Goal: Transaction & Acquisition: Purchase product/service

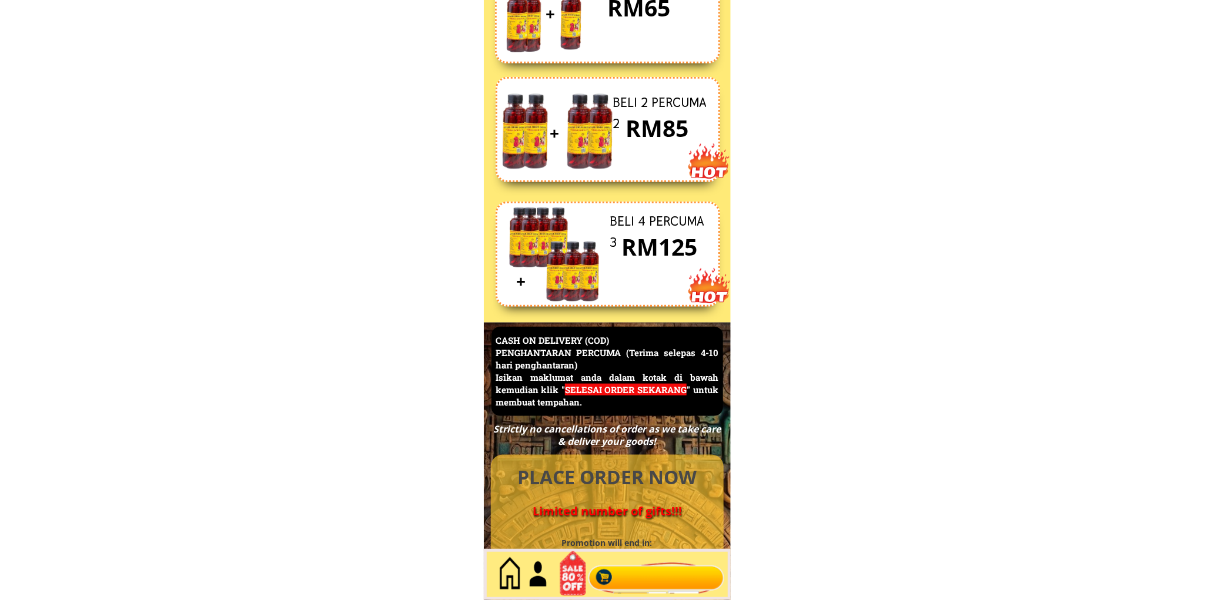
scroll to position [5102, 0]
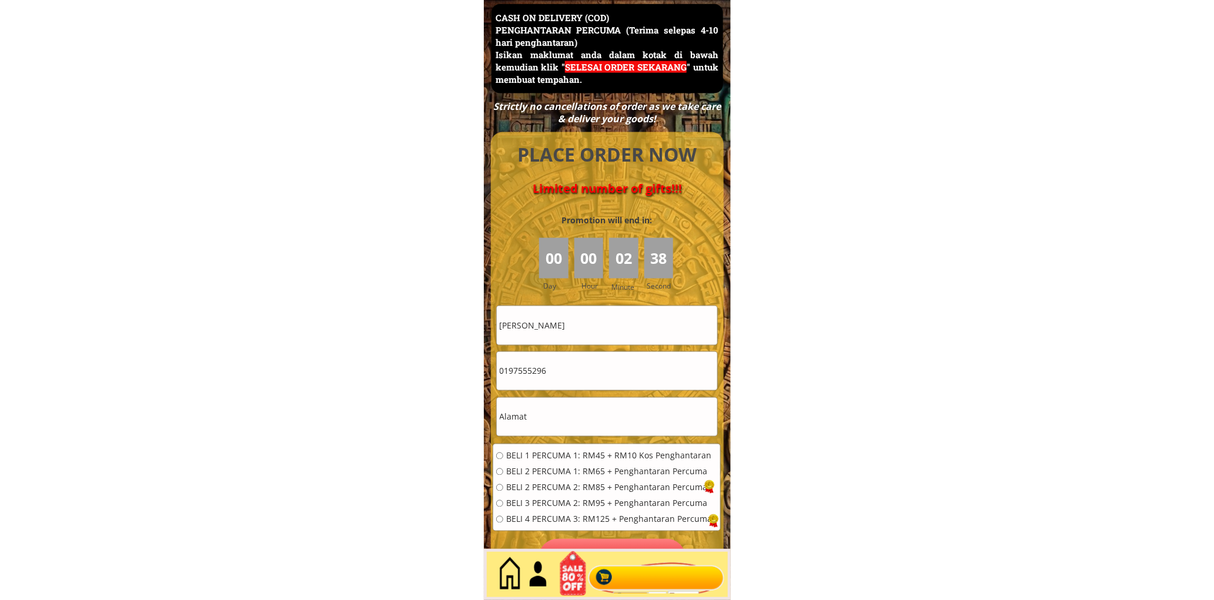
click at [591, 330] on input "[PERSON_NAME]" at bounding box center [607, 325] width 221 height 38
paste input "0mar"
type input "0mar"
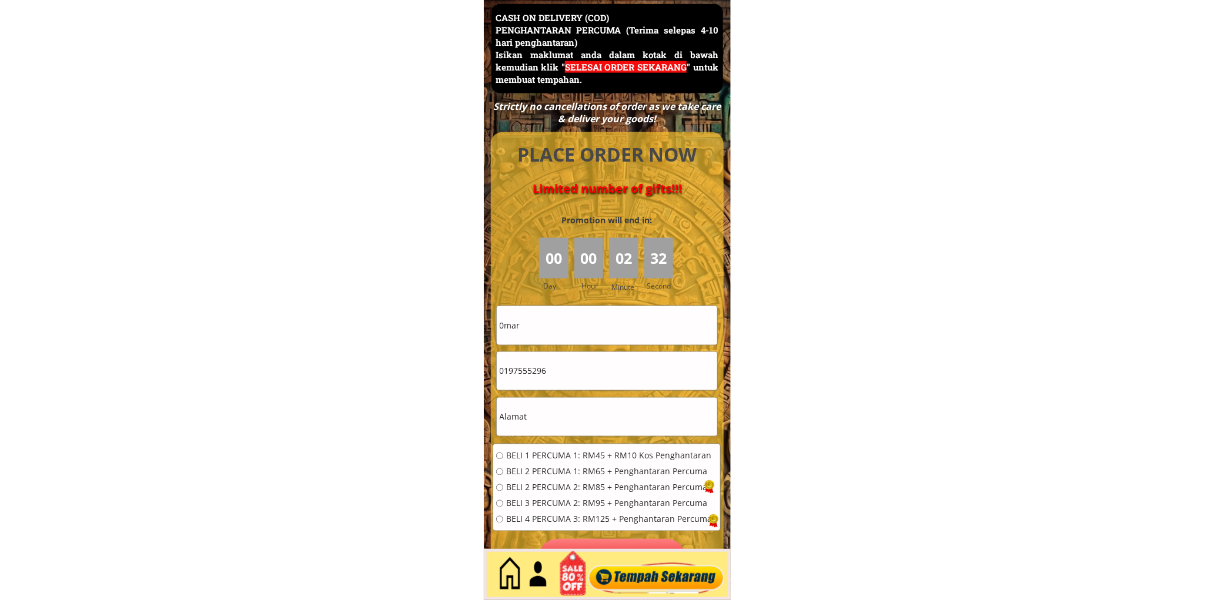
click at [557, 370] on input "0197555296" at bounding box center [607, 371] width 221 height 38
paste input "600194547553"
drag, startPoint x: 512, startPoint y: 371, endPoint x: 447, endPoint y: 381, distance: 64.9
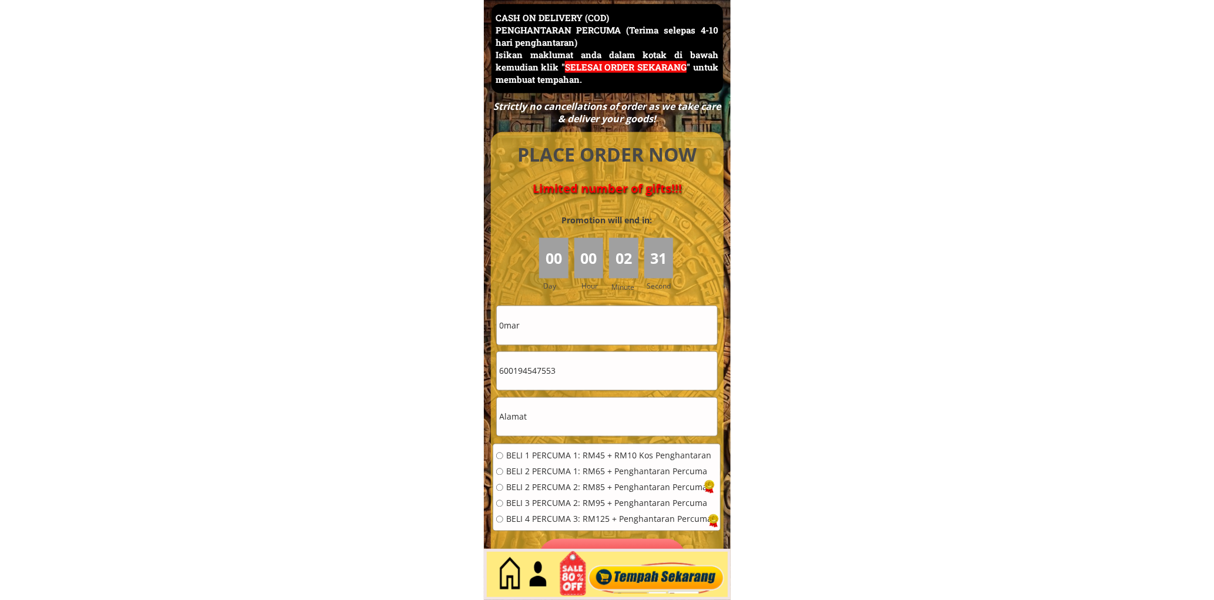
type input "0194547553"
click at [570, 420] on input "text" at bounding box center [607, 417] width 221 height 38
paste input "Lot 1755 KM 6 [GEOGRAPHIC_DATA], [GEOGRAPHIC_DATA]"
type input "Lot 1755 KM 6 [GEOGRAPHIC_DATA], [GEOGRAPHIC_DATA]"
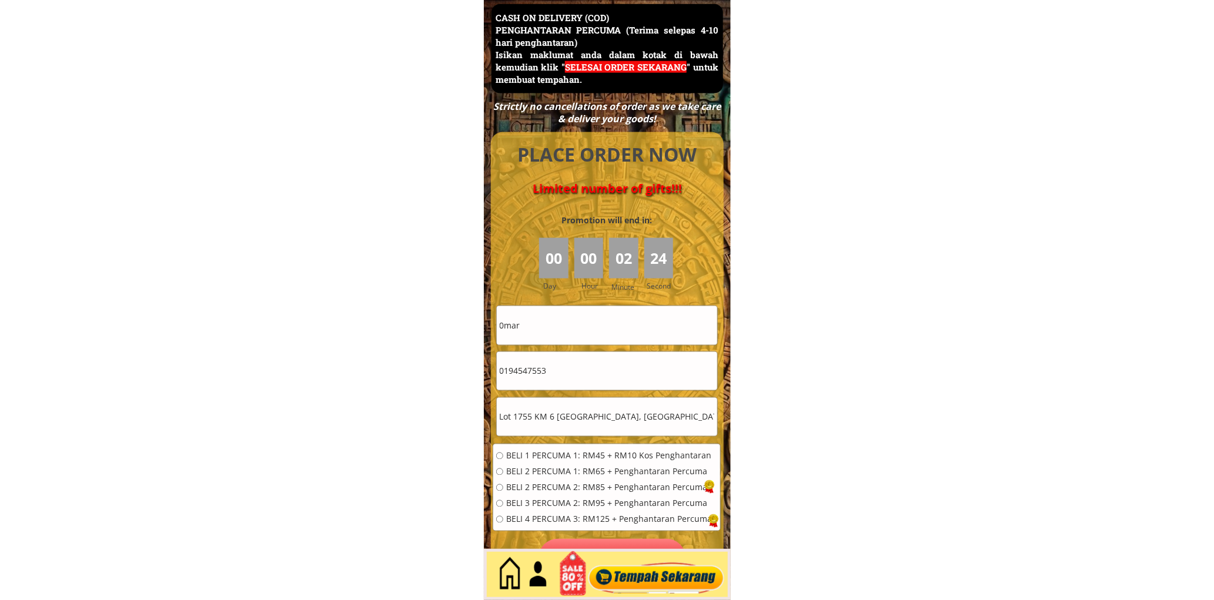
click at [560, 460] on span "BELI 1 PERCUMA 1: RM45 + RM10 Kos Penghantaran" at bounding box center [609, 456] width 206 height 8
radio input "true"
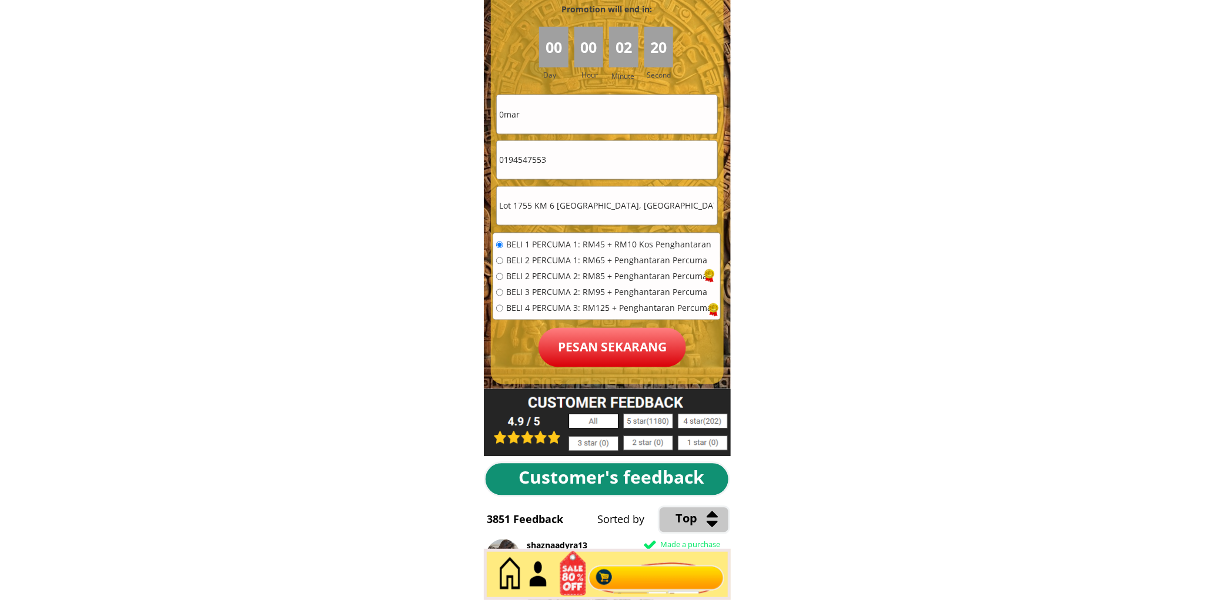
scroll to position [5319, 0]
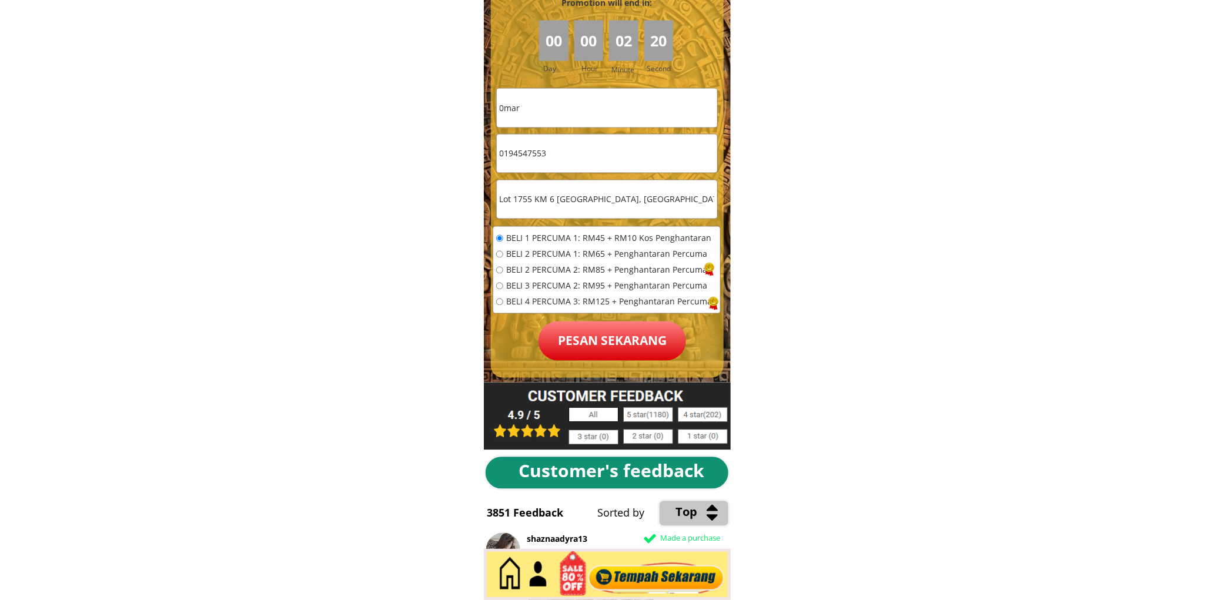
click at [586, 351] on p "Pesan sekarang" at bounding box center [613, 341] width 148 height 39
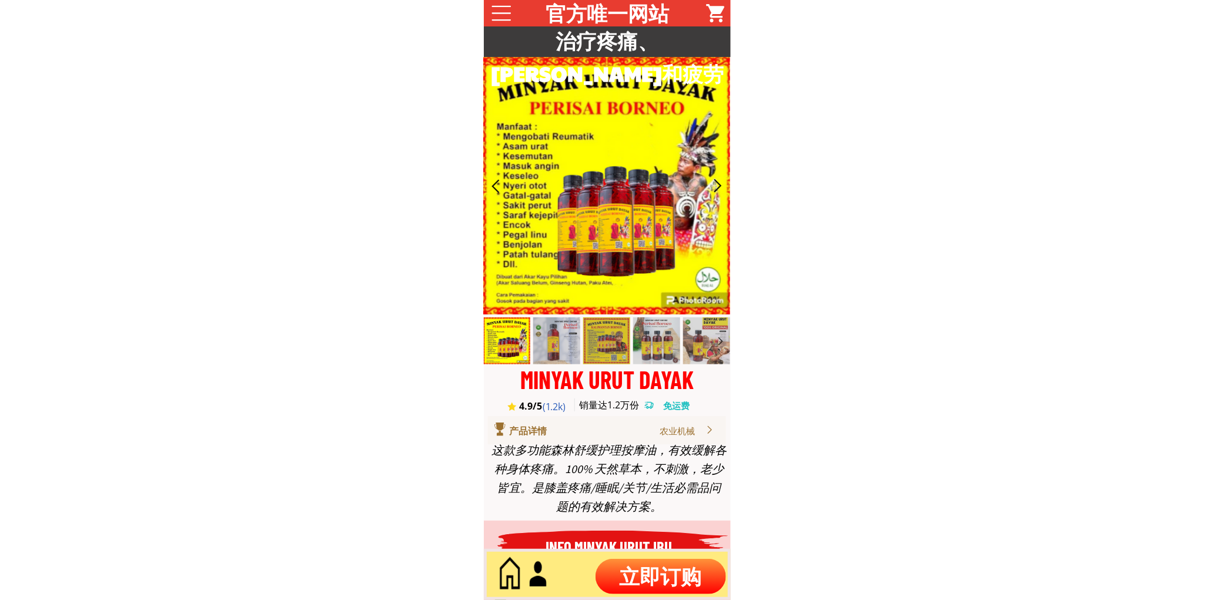
click at [647, 581] on p "立即订购" at bounding box center [661, 576] width 131 height 35
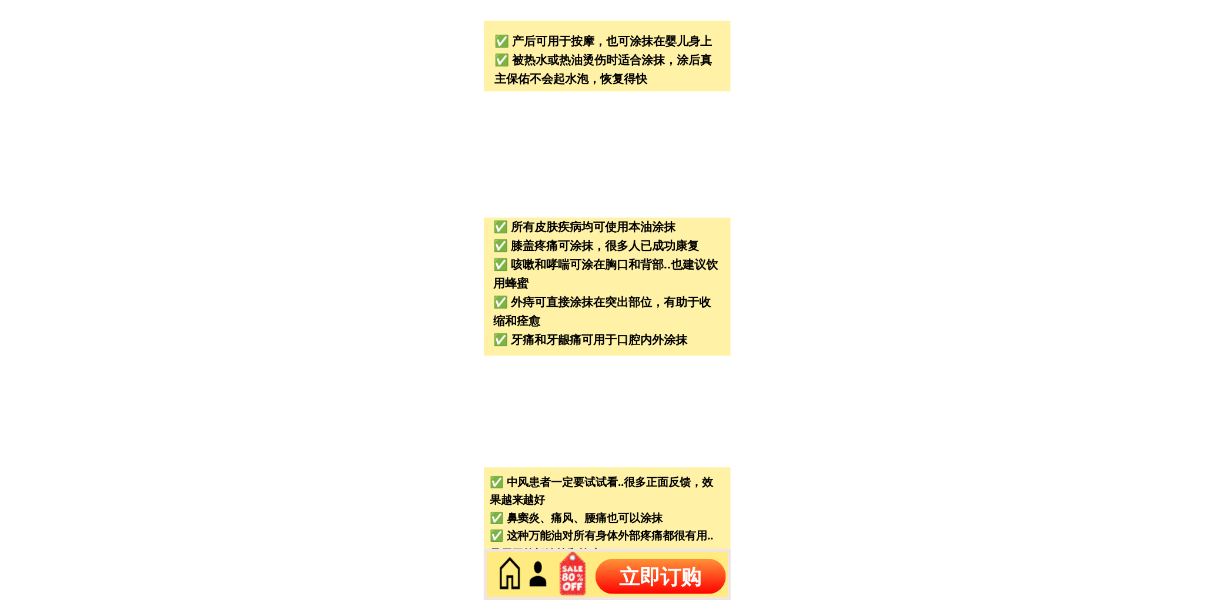
scroll to position [5029, 0]
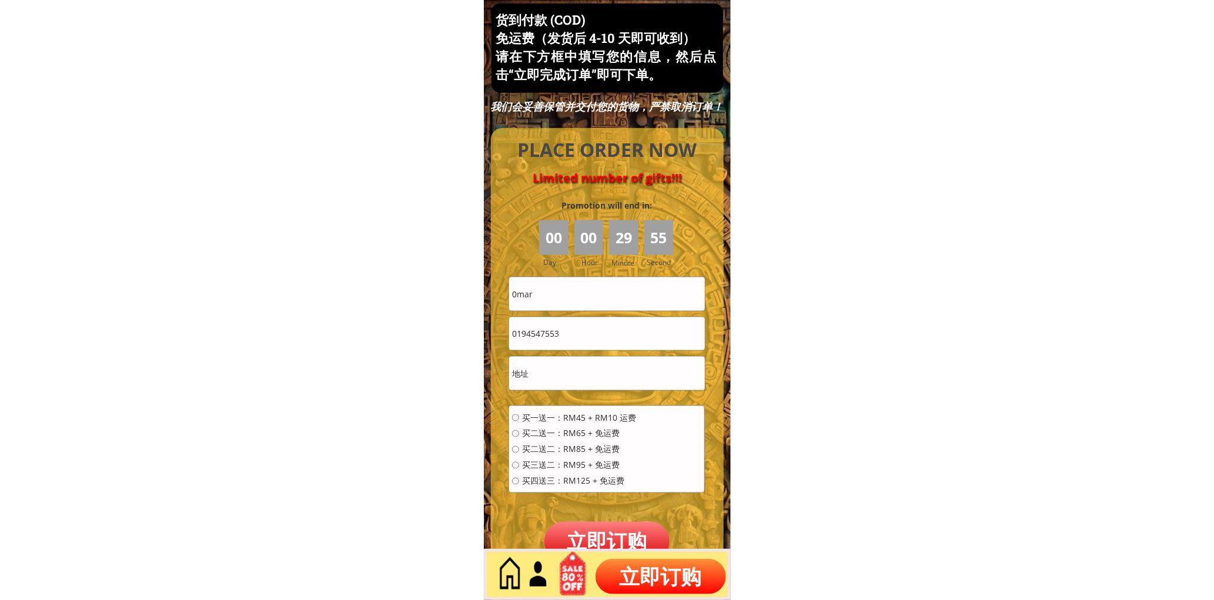
click at [577, 335] on input "0194547553" at bounding box center [606, 334] width 195 height 33
paste input "3646231"
type input "0193646231"
click at [585, 300] on input "0mar" at bounding box center [606, 294] width 195 height 33
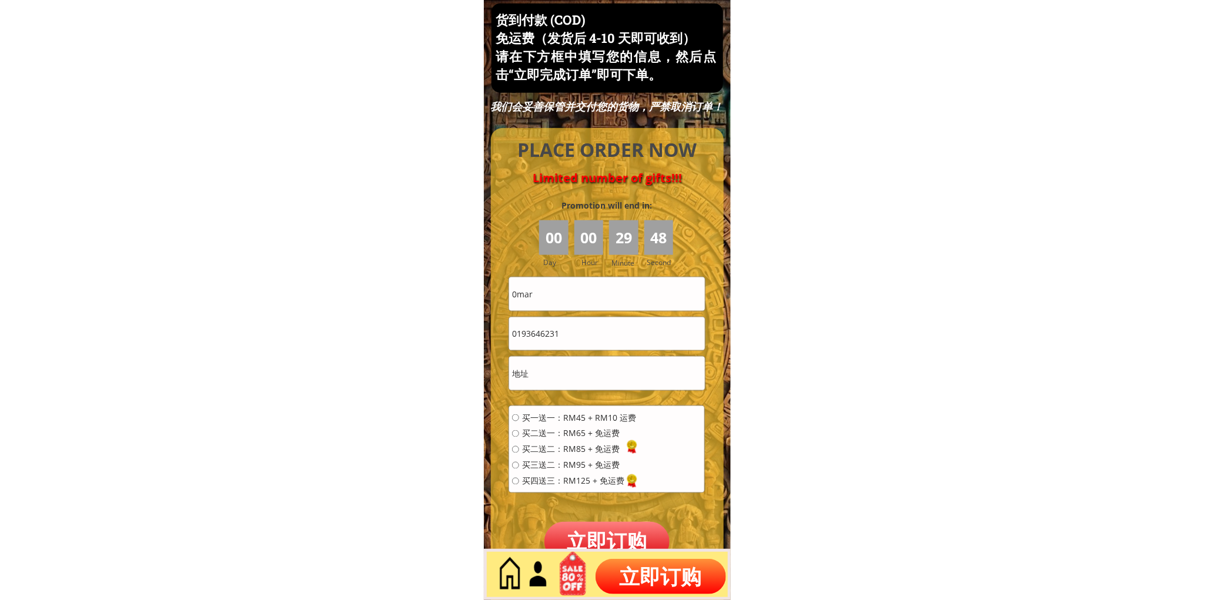
click at [585, 300] on input "0mar" at bounding box center [606, 294] width 195 height 33
paste input "chan ah mooi"
type input "chan ah mooi"
click at [607, 369] on input "text" at bounding box center [606, 373] width 195 height 33
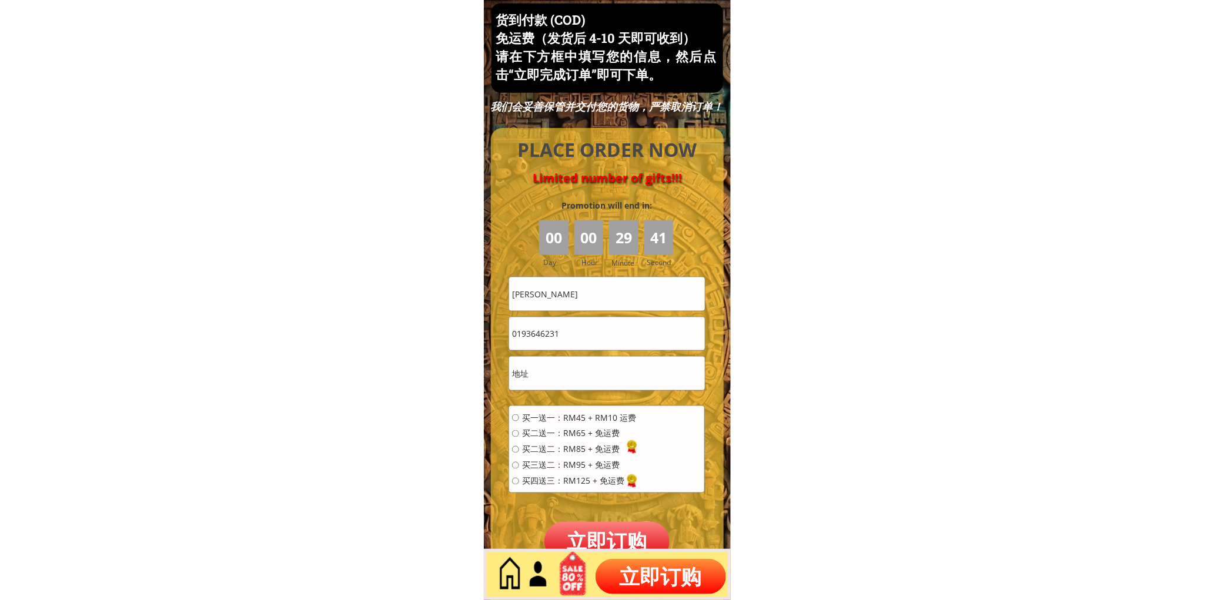
click at [607, 369] on input "text" at bounding box center [606, 373] width 195 height 33
paste input "199 ramah Rakyat jambu lapan 72100 bahau n ， s""
type input "199 ramah Rakyat jambu lapan 72100 bahau n ， s""
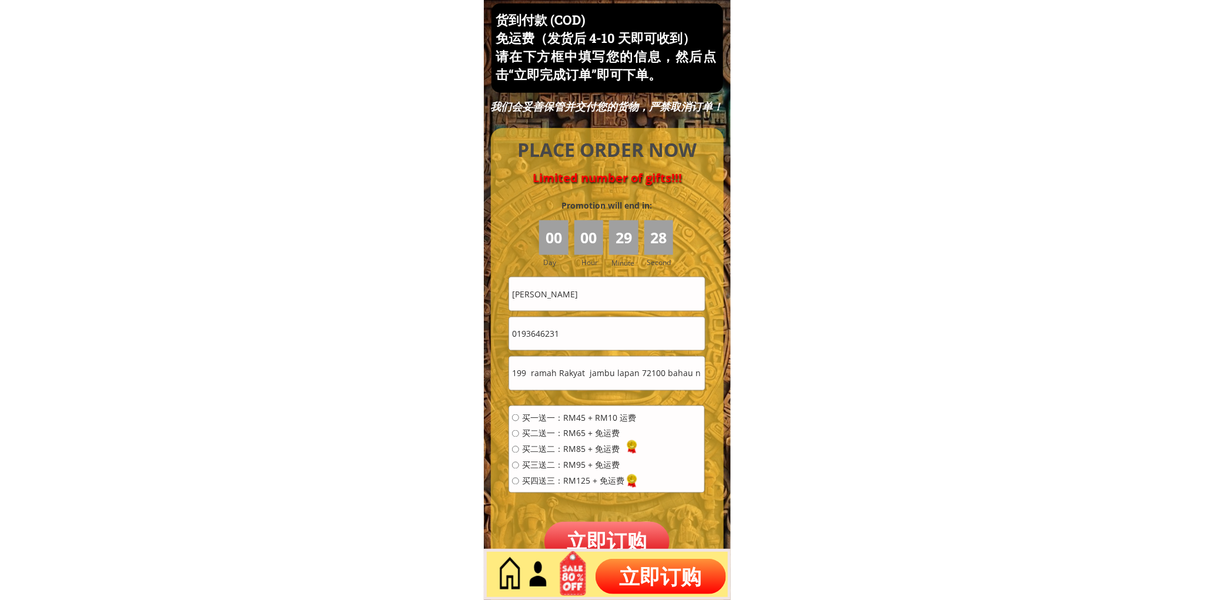
click at [638, 341] on input "0193646231" at bounding box center [606, 334] width 195 height 33
paste input "0193646231"
type input "0193646231"
click at [550, 486] on div "买一送一：RM45 + RM10 运费 买二送一：RM65 + 免运费 买二送二：RM85 + 免运费 买三送二：RM95 + 免运费 买四送三：RM125 …" at bounding box center [574, 453] width 124 height 79
click at [577, 472] on div "买一送一：RM45 + RM10 运费 买二送一：RM65 + 免运费 买二送二：RM85 + 免运费 买三送二：RM95 + 免运费 买四送三：RM125 …" at bounding box center [574, 453] width 124 height 79
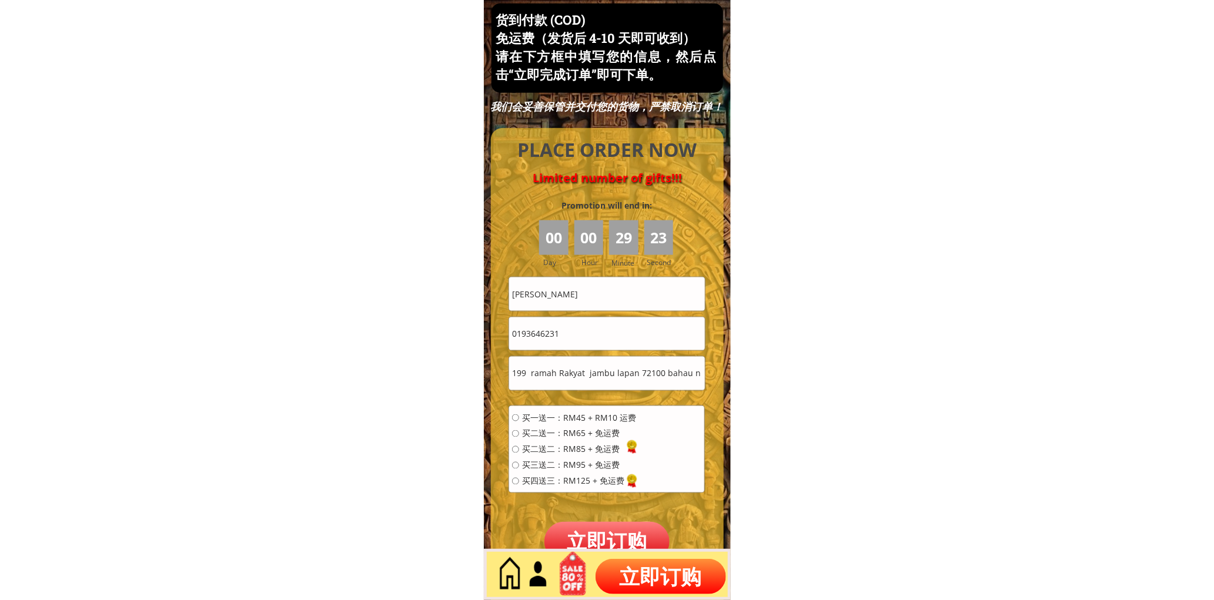
click at [584, 484] on span "买四送三：RM125 + 免运费" at bounding box center [579, 481] width 114 height 8
radio input "true"
click at [590, 525] on p "立即订购" at bounding box center [608, 541] width 126 height 39
